Goal: Check status: Check status

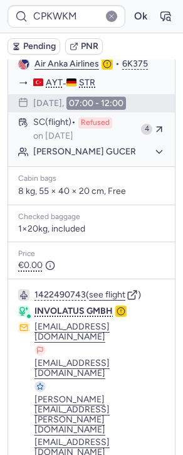
scroll to position [7, 0]
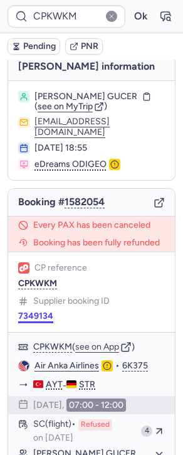
click at [48, 314] on button "7349134" at bounding box center [35, 316] width 35 height 10
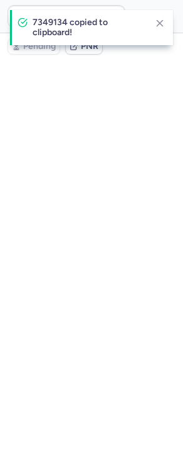
scroll to position [0, 0]
type input "CPKWKM"
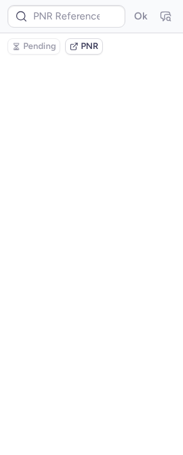
type input "CPKWKM"
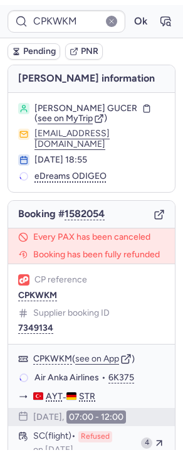
scroll to position [110, 0]
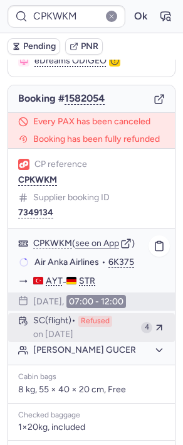
click at [69, 330] on span "on [DATE]" at bounding box center [53, 335] width 40 height 10
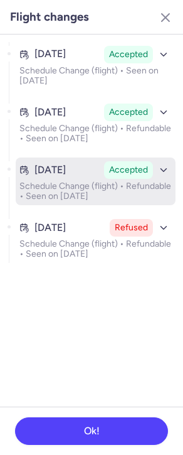
click at [94, 188] on p "Schedule Change (flight) • Refundable • Seen on Jul 28, 2025" at bounding box center [95, 191] width 153 height 20
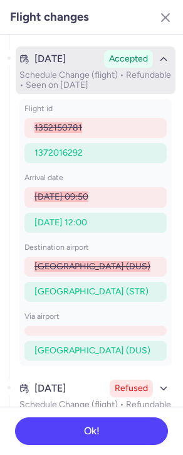
scroll to position [127, 0]
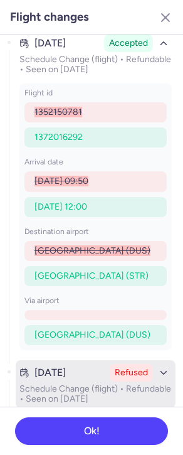
click at [90, 392] on p "Schedule Change (flight) • Refundable • Seen on Aug 5, 2025" at bounding box center [95, 394] width 153 height 20
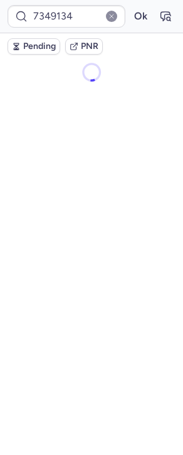
scroll to position [0, 0]
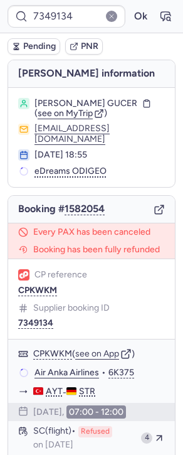
type input "CPKWKM"
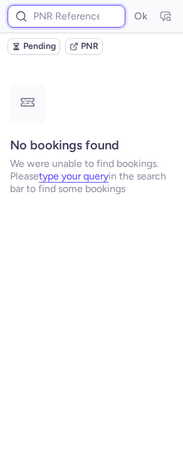
click at [74, 17] on input at bounding box center [67, 16] width 118 height 23
click at [59, 28] on div "Ok" at bounding box center [91, 16] width 183 height 33
paste input "7349134"
click at [131, 6] on button "Ok" at bounding box center [141, 16] width 20 height 20
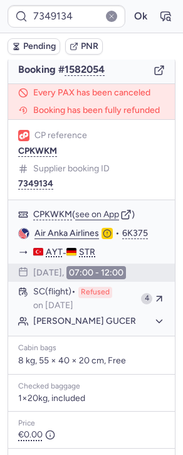
scroll to position [141, 0]
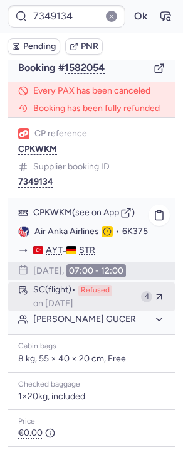
click at [73, 305] on span "on Aug 5, 2025" at bounding box center [53, 304] width 40 height 10
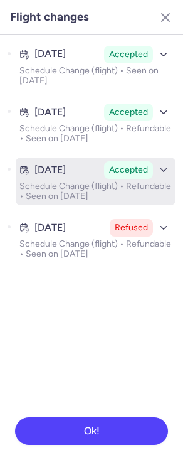
click at [125, 179] on button "Jul 26, 2025 Accepted Schedule Change (flight) • Refundable • Seen on Jul 28, 2…" at bounding box center [96, 182] width 160 height 48
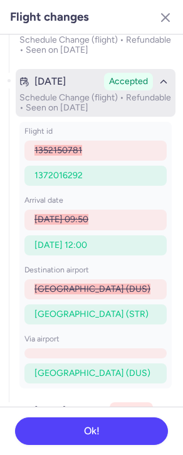
scroll to position [127, 0]
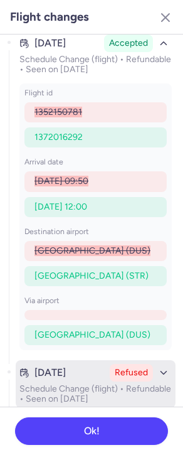
click at [76, 380] on div "Aug 5, 2025 Refused" at bounding box center [95, 373] width 153 height 18
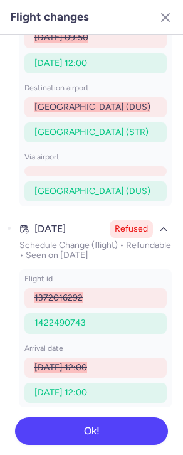
scroll to position [262, 0]
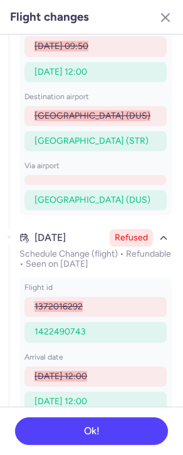
click at [62, 333] on span "1422490743" at bounding box center [60, 331] width 51 height 11
copy span "1422490743"
type input "CPKWKM"
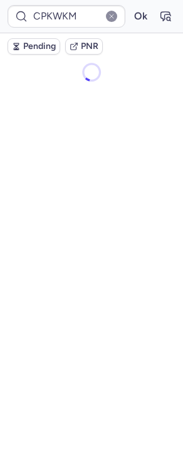
scroll to position [0, 0]
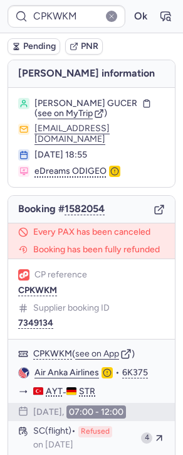
type input "CPH7L9"
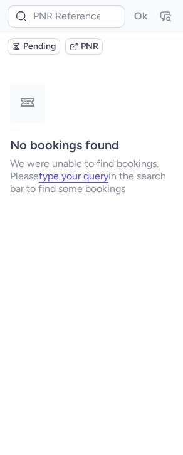
type input "CPGTEK"
type input "CPKWKM"
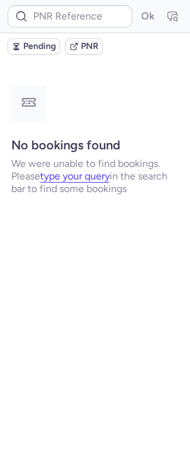
click at [95, 38] on button "PNR" at bounding box center [84, 46] width 38 height 16
click at [29, 4] on div "Ok" at bounding box center [95, 16] width 190 height 33
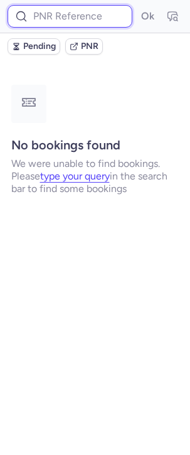
click at [43, 9] on input at bounding box center [70, 16] width 125 height 23
paste input "10812505110324"
type input "10812505110324"
click at [137, 6] on button "Ok" at bounding box center [147, 16] width 20 height 20
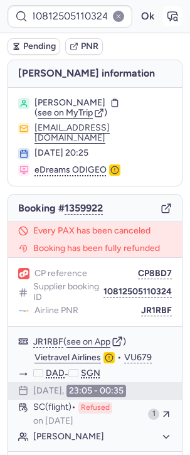
scroll to position [0, 0]
click at [177, 20] on icon "button" at bounding box center [177, 20] width 1 height 1
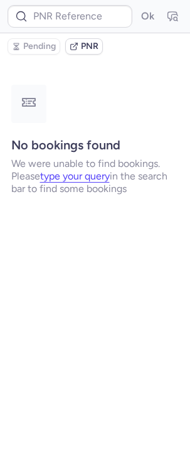
type input "CP8BD7"
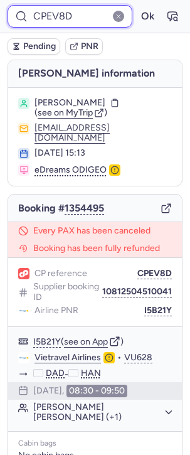
click at [23, 8] on input "CPEV8D" at bounding box center [70, 16] width 125 height 23
click at [45, 11] on input "CPEV8D" at bounding box center [70, 16] width 125 height 23
paste input "10812508210307"
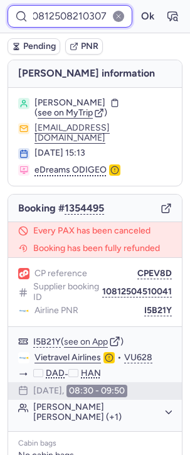
click at [137, 6] on button "Ok" at bounding box center [147, 16] width 20 height 20
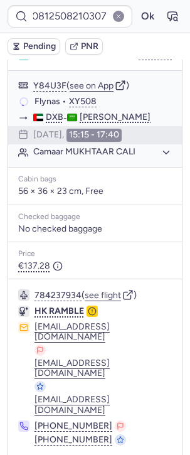
scroll to position [0, 0]
type input "CPEV8D"
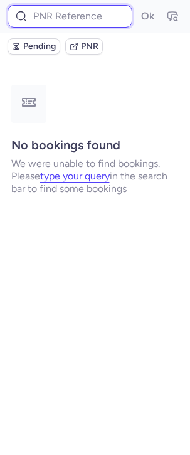
click at [68, 19] on input at bounding box center [70, 16] width 125 height 23
paste input "10812500110834"
click at [137, 6] on button "Ok" at bounding box center [147, 16] width 20 height 20
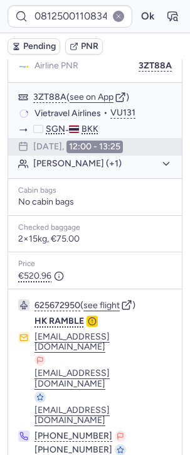
scroll to position [0, 0]
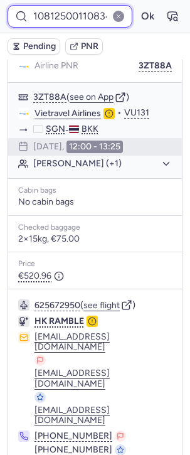
click at [78, 21] on input "10812500110834" at bounding box center [70, 16] width 125 height 23
paste input "8"
type input "10812500110838"
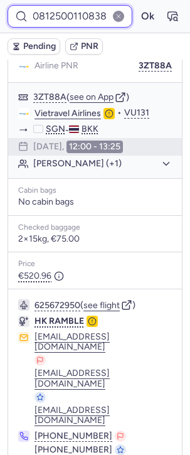
click at [137, 6] on button "Ok" at bounding box center [147, 16] width 20 height 20
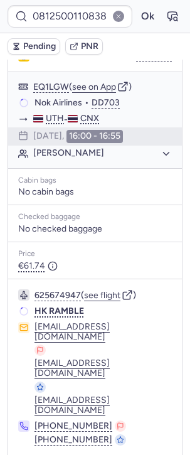
scroll to position [0, 0]
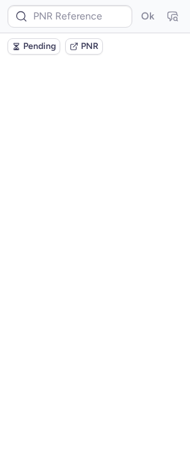
type input "CP2TWC"
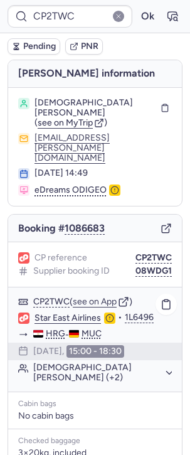
scroll to position [157, 0]
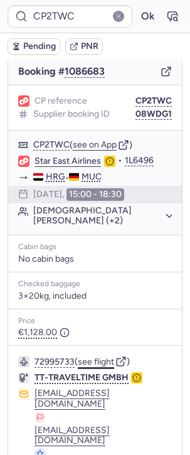
click at [108, 357] on button "see flight" at bounding box center [96, 362] width 36 height 10
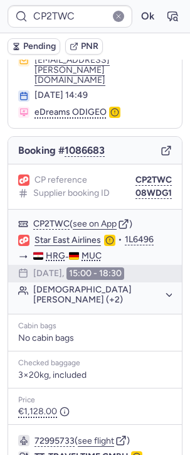
click at [161, 145] on icon "button" at bounding box center [166, 150] width 11 height 11
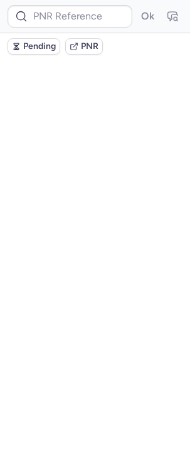
scroll to position [0, 0]
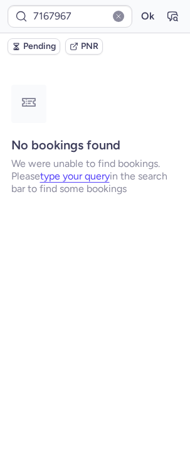
type input "CPHPSI"
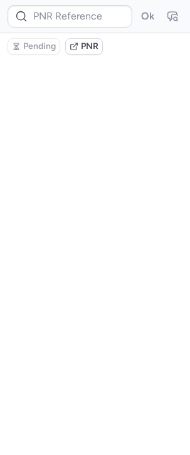
type input "CPQUCP"
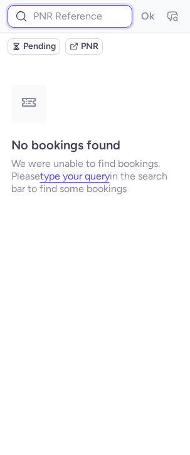
click at [77, 24] on input at bounding box center [70, 16] width 125 height 23
paste input "CZ042669"
type input "CZ042669"
click at [137, 6] on button "Ok" at bounding box center [147, 16] width 20 height 20
click at [93, 12] on input at bounding box center [70, 16] width 125 height 23
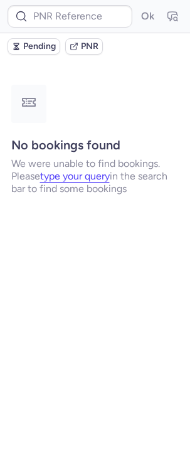
type input "CZ042666"
type input "CZ042660"
type input "CPHPSI"
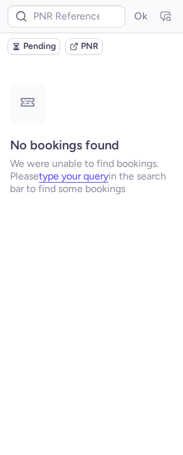
type input "CPHPSI"
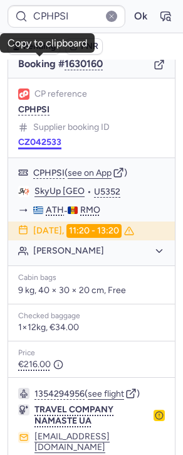
scroll to position [230, 0]
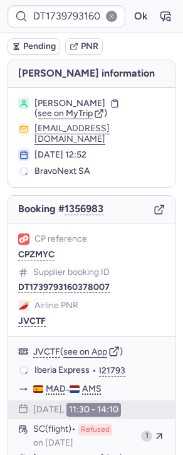
type input "7167967"
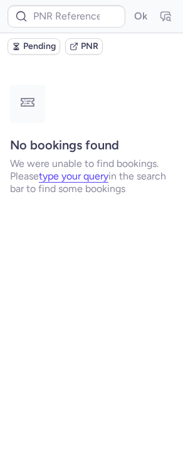
type input "CPHPSI"
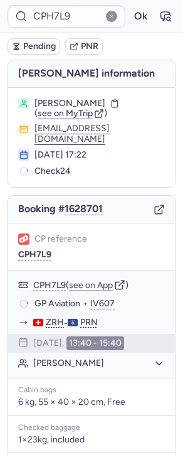
type input "CP2TWC"
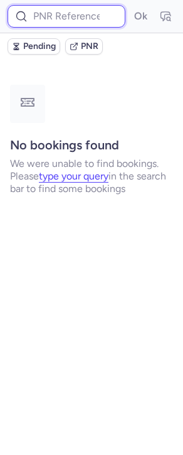
click at [49, 12] on input at bounding box center [67, 16] width 118 height 23
paste input "DT1744287383230876"
type input "DT1744287383230876"
click at [131, 6] on button "Ok" at bounding box center [141, 16] width 20 height 20
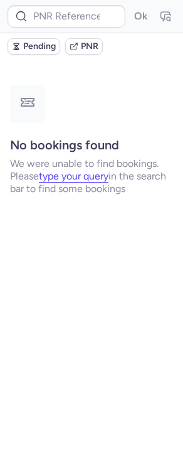
type input "CPHPSI"
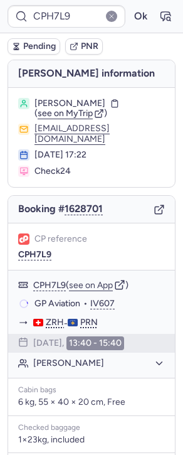
type input "CP2TWC"
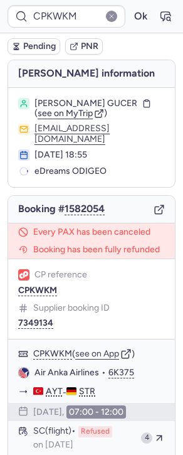
type input "CPGTEK"
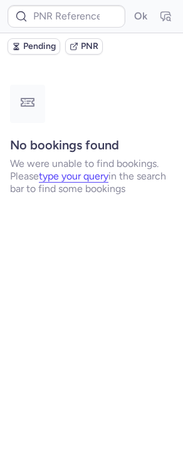
type input "CP5XCL"
type input "CPHPSI"
type input "7167967"
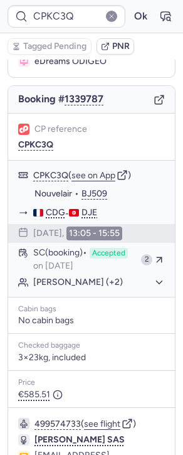
scroll to position [191, 0]
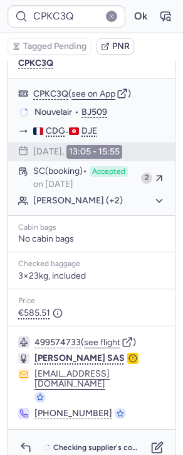
type input "CPIK3X"
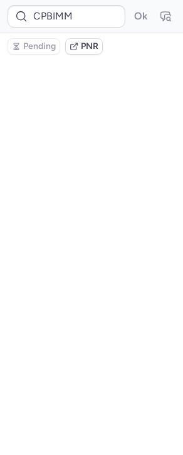
scroll to position [0, 0]
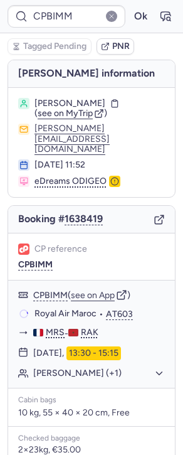
type input "CPPUPY"
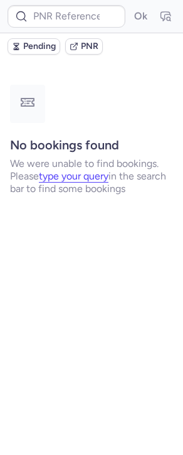
type input "CP5XCL"
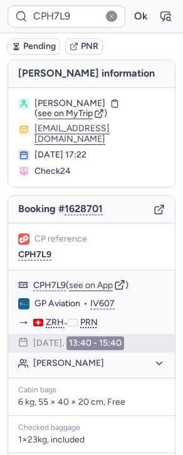
type input "CP5XCL"
type input "CP2TWC"
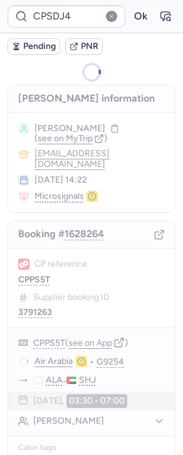
type input "CPWPAF"
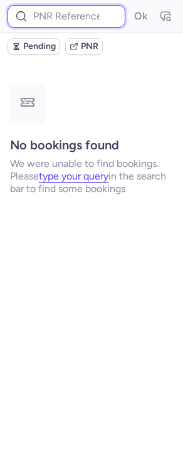
click at [84, 14] on input at bounding box center [67, 16] width 118 height 23
paste input "CPZVPM"
type input "CPZVPM"
click at [131, 6] on button "Ok" at bounding box center [141, 16] width 20 height 20
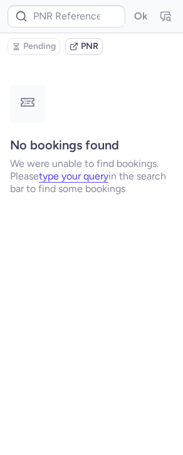
type input "CPUDZT"
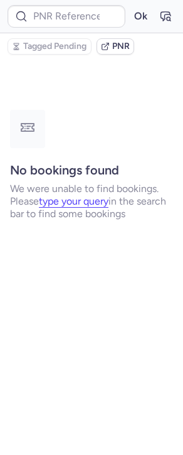
type input "CPEQLU"
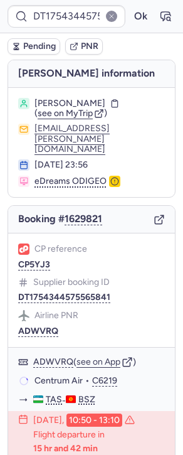
type input "CPEQLU"
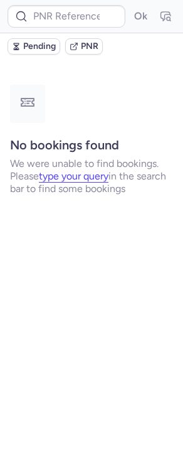
type input "CP7KR8"
type input "Y3UXOL"
type input "CPHPSI"
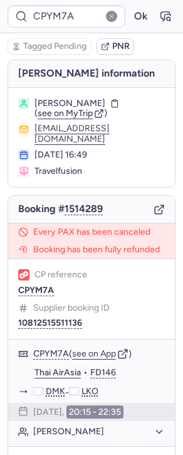
type input "CP7KR8"
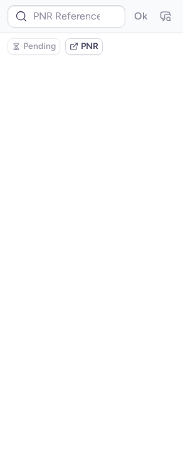
type input "CPCP53"
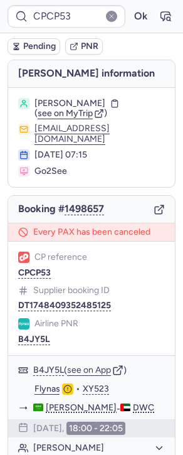
type input "CPUDZT"
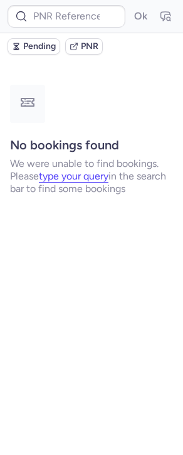
type input "CPEEFC"
type input "CPMJKJ"
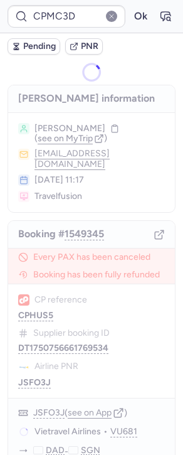
type input "CPALBX"
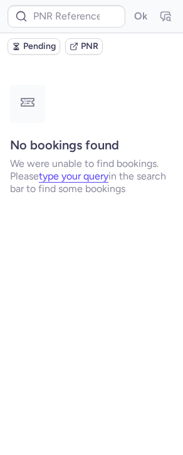
type input "CPHPSI"
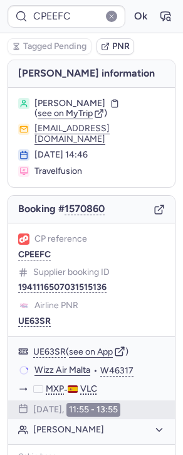
type input "Y3UXOL"
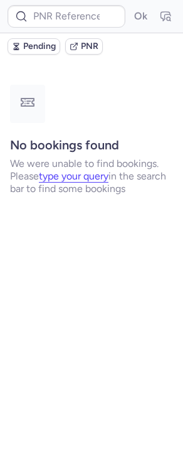
type input "CPUDZT"
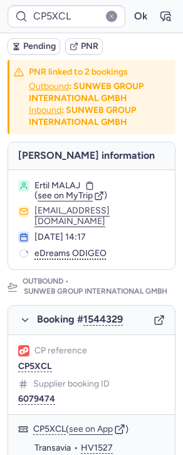
type input "CPH7L9"
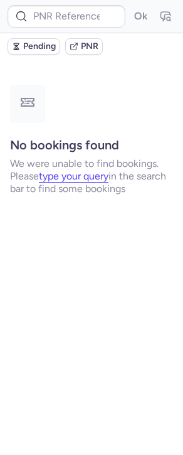
type input "CPAWBP"
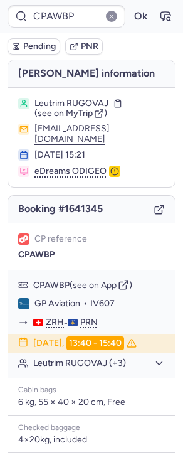
type input "CPXLGG"
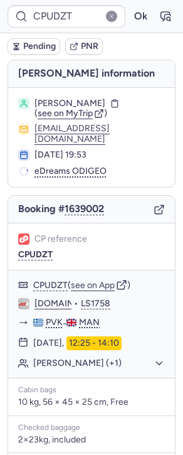
type input "CP5XCL"
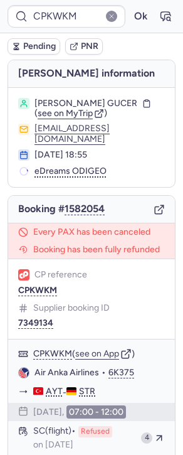
type input "CPPSQK"
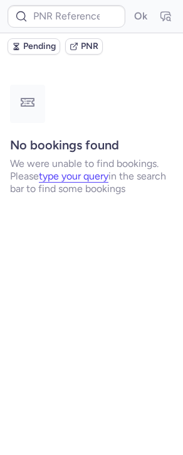
type input "CPPSQK"
